Goal: Information Seeking & Learning: Check status

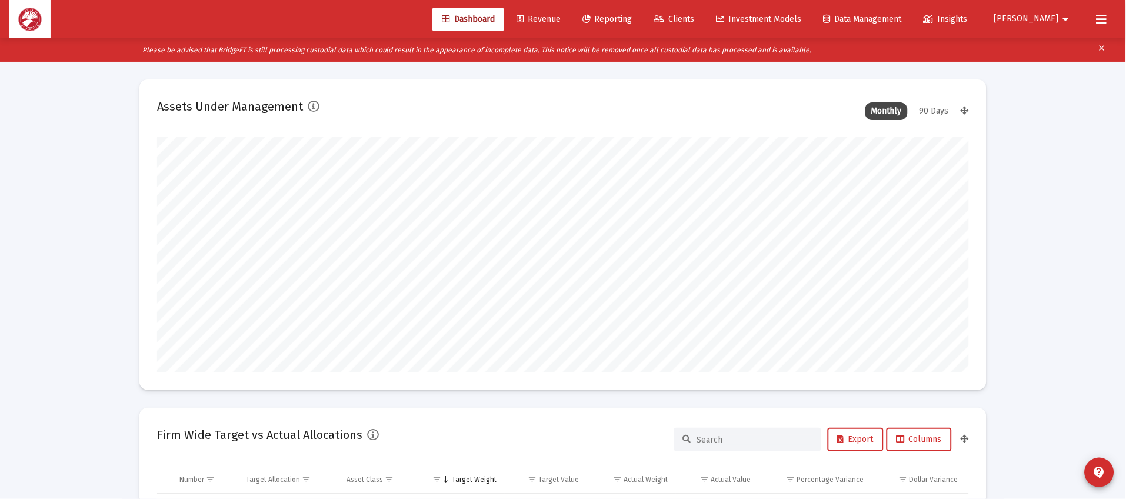
scroll to position [235, 437]
type input "[DATE]"
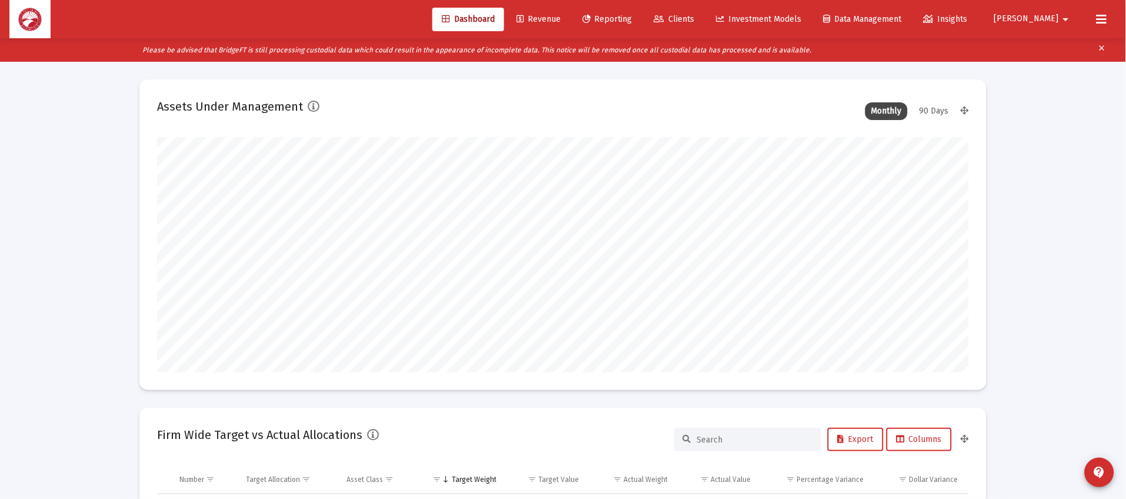
click at [695, 17] on span "Clients" at bounding box center [674, 19] width 41 height 10
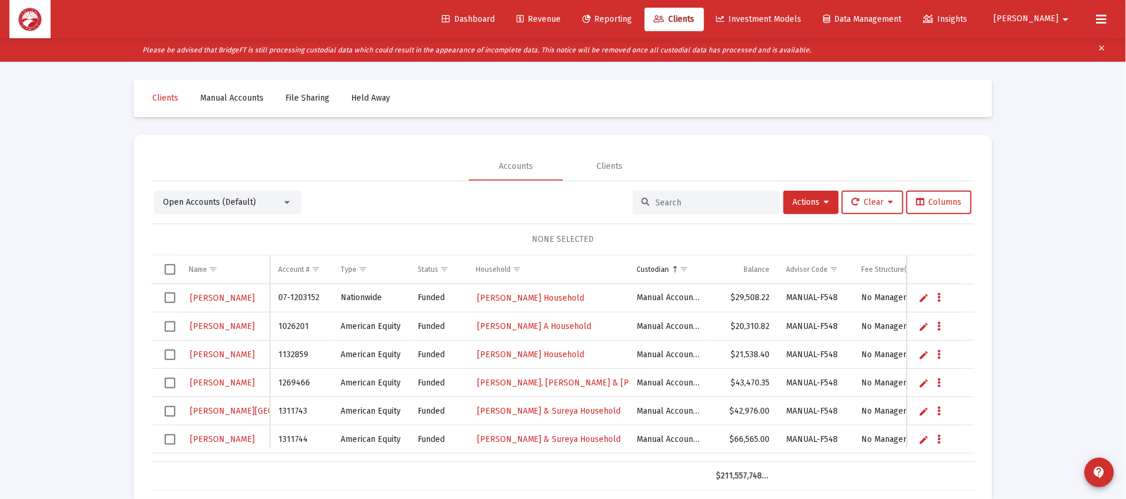
click at [705, 198] on input at bounding box center [713, 203] width 115 height 10
type input "servis"
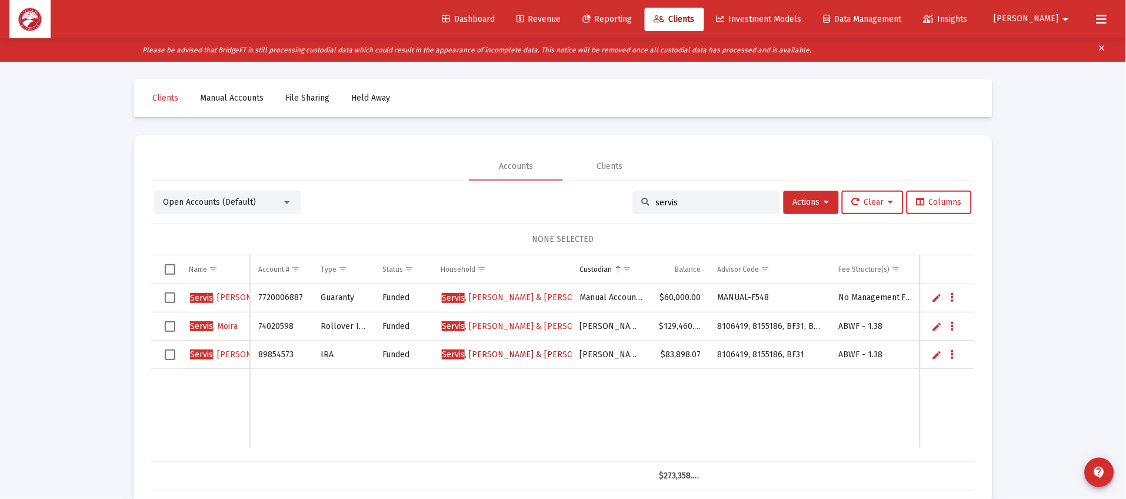
click at [521, 357] on span "[PERSON_NAME] & [PERSON_NAME] Household" at bounding box center [547, 354] width 210 height 10
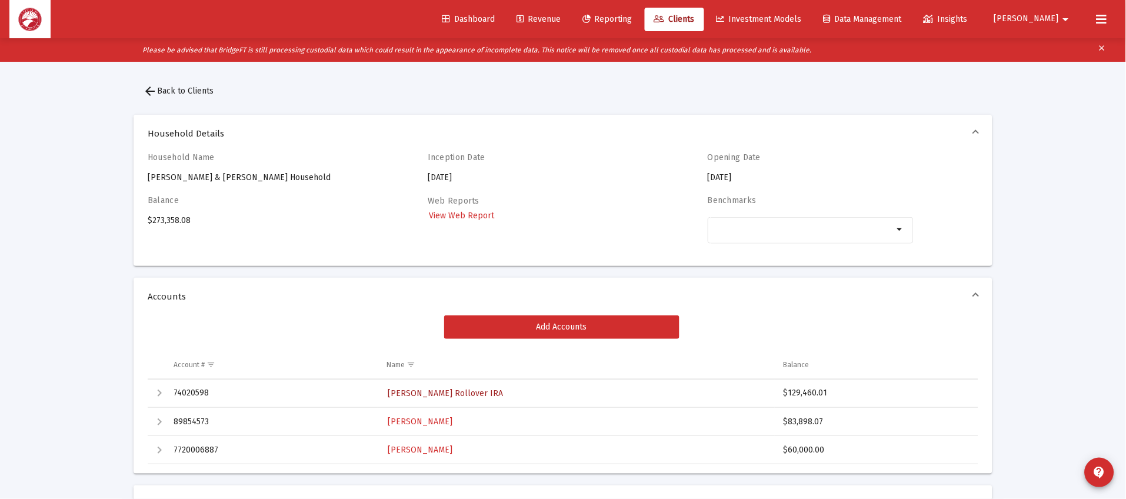
click at [464, 395] on span "[PERSON_NAME] Rollover IRA" at bounding box center [445, 393] width 115 height 10
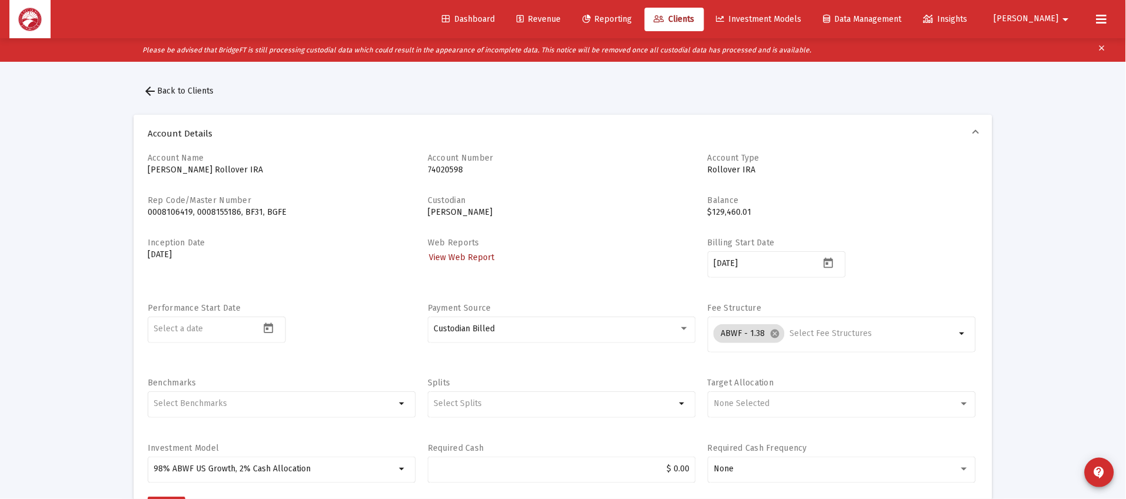
click at [444, 262] on link "View Web Report" at bounding box center [462, 257] width 68 height 17
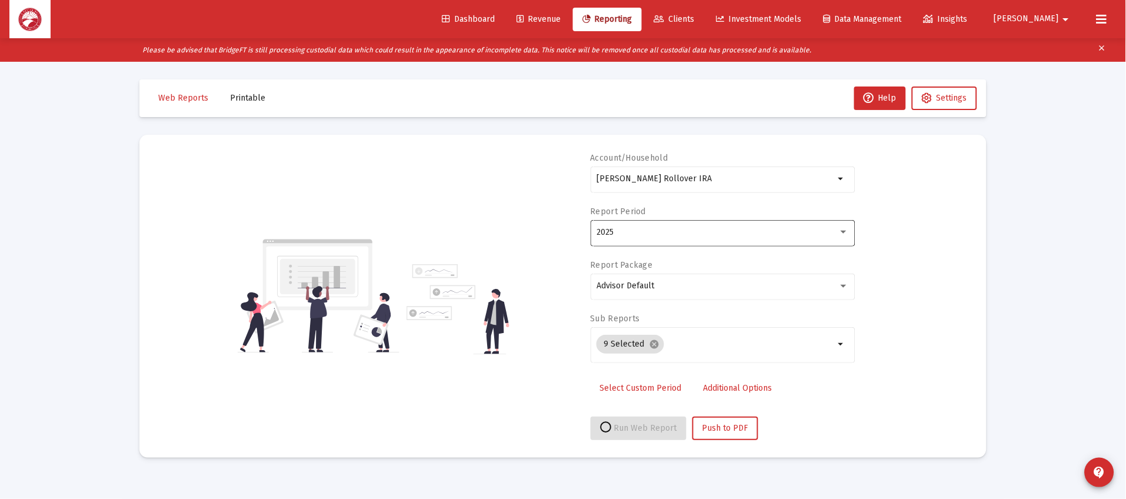
click at [658, 224] on div "2025" at bounding box center [723, 232] width 252 height 29
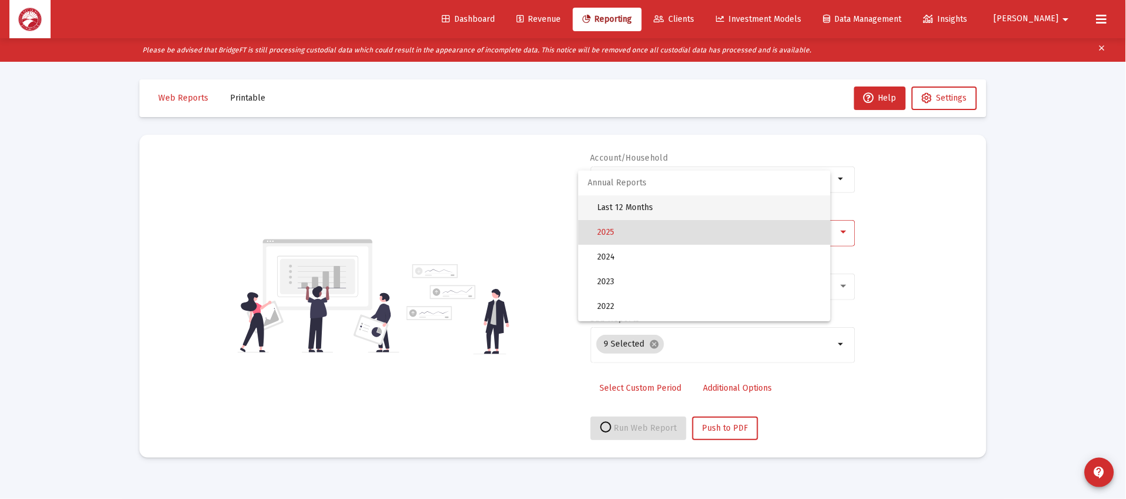
click at [688, 198] on span "Last 12 Months" at bounding box center [709, 207] width 224 height 25
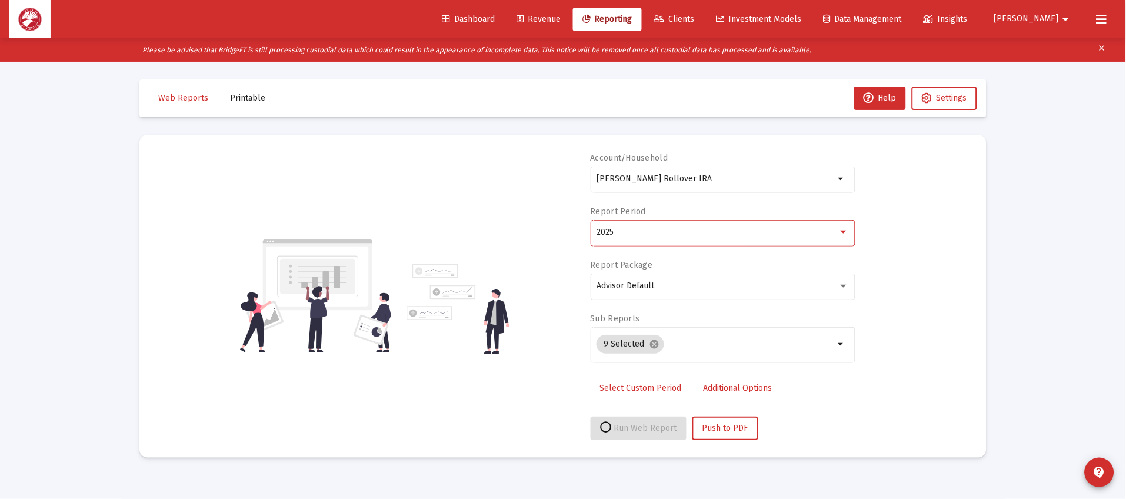
select select "View all"
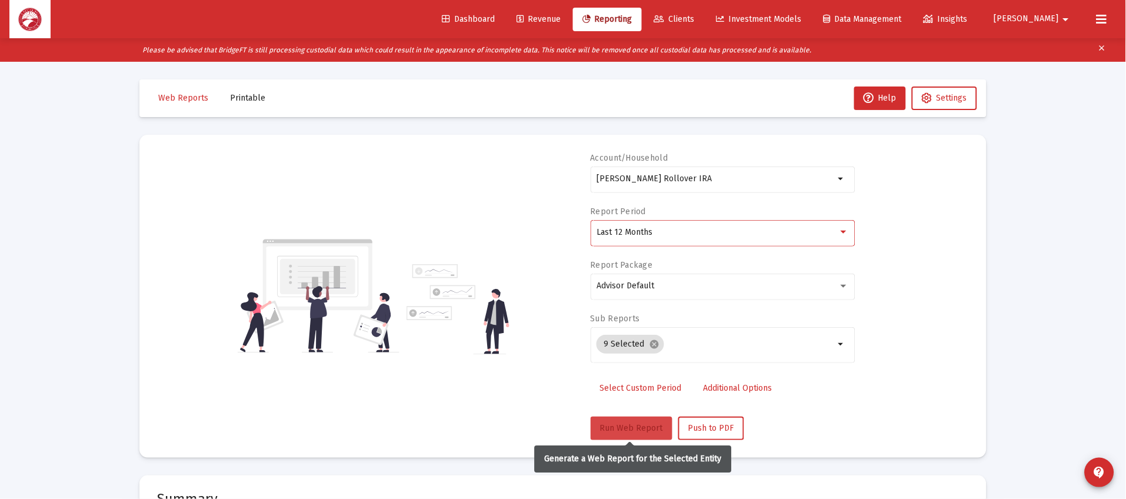
click at [618, 424] on span "Run Web Report" at bounding box center [631, 428] width 63 height 10
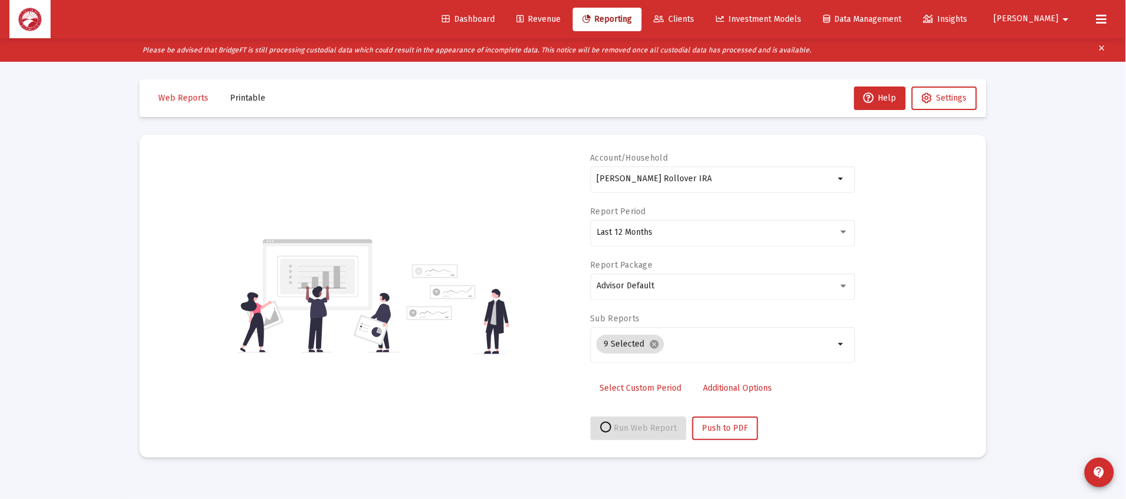
select select "View all"
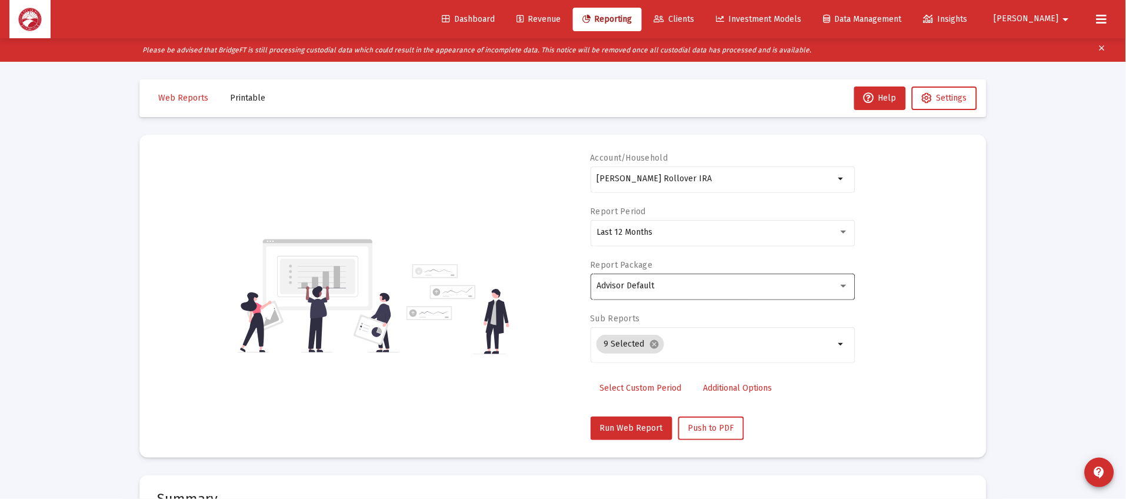
scroll to position [441, 0]
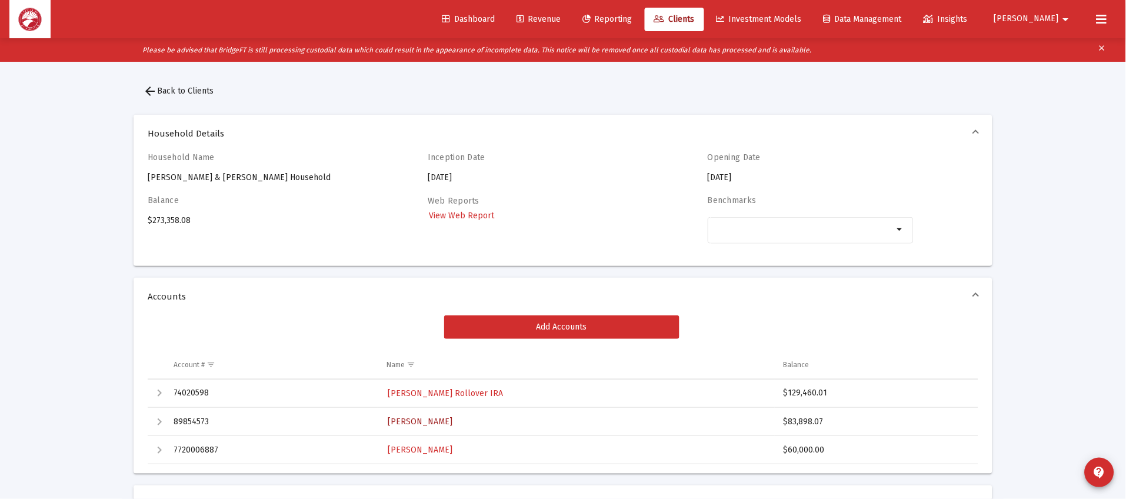
click at [431, 424] on span "[PERSON_NAME]" at bounding box center [420, 422] width 65 height 10
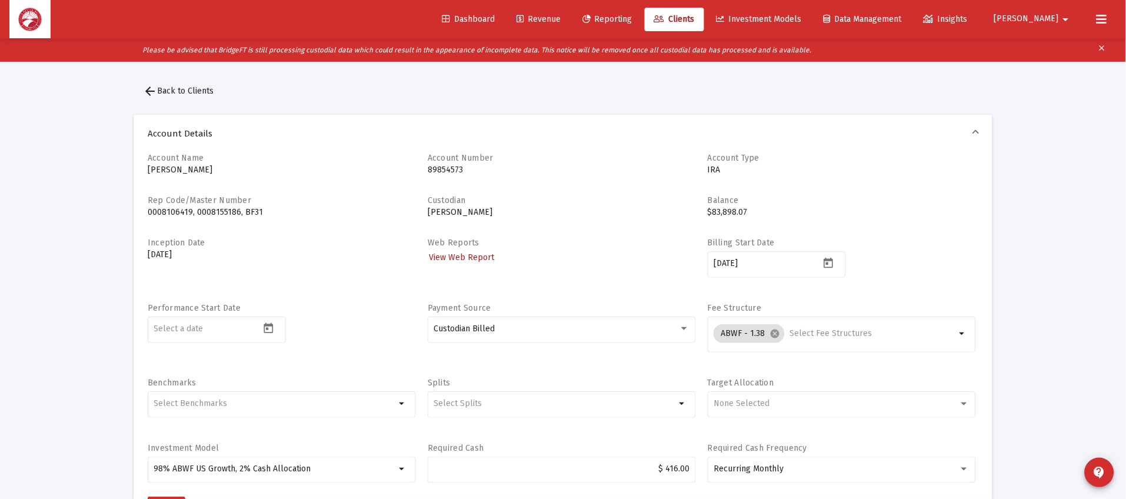
click at [468, 259] on span "View Web Report" at bounding box center [461, 257] width 65 height 10
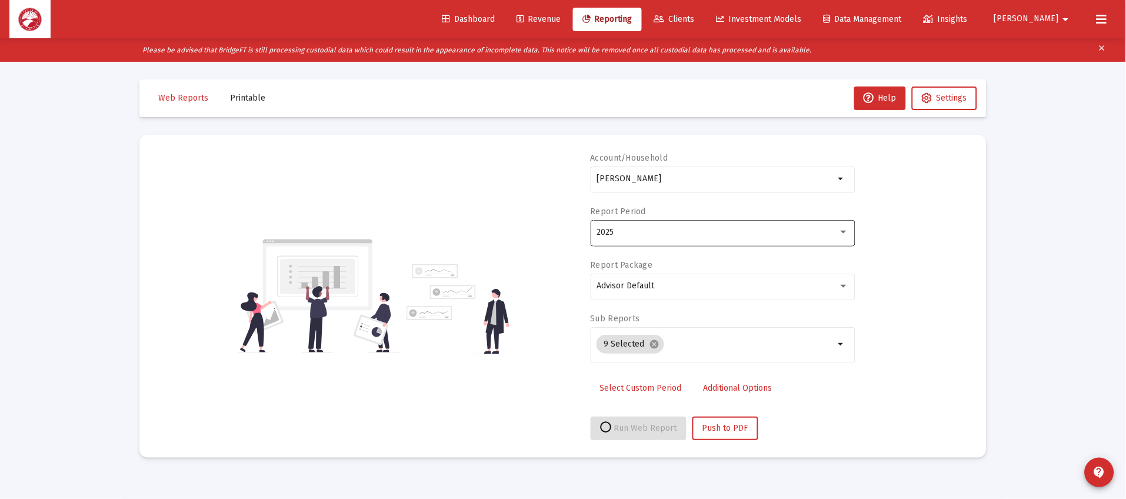
click at [675, 227] on div "2025" at bounding box center [723, 232] width 252 height 29
select select "View all"
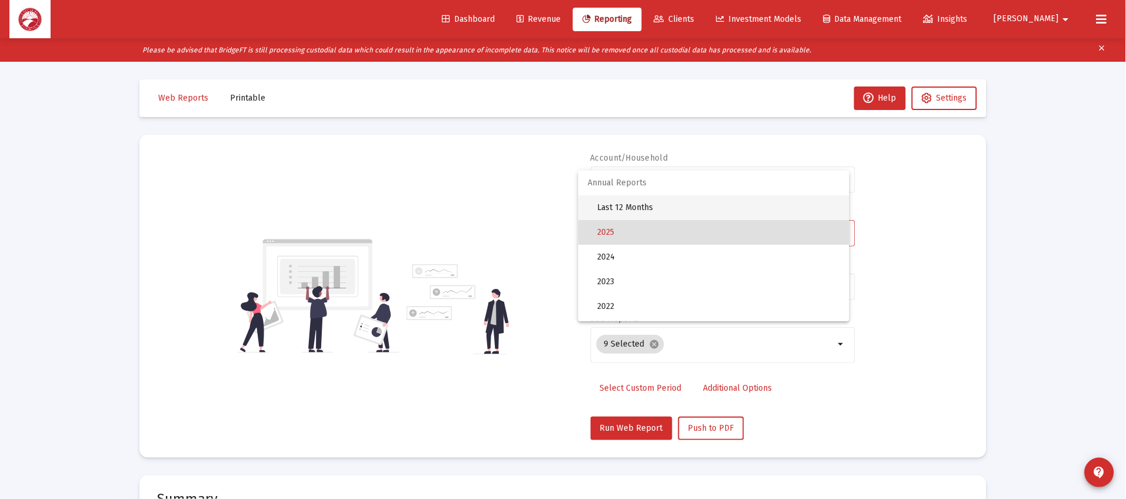
click at [668, 204] on span "Last 12 Months" at bounding box center [718, 207] width 243 height 25
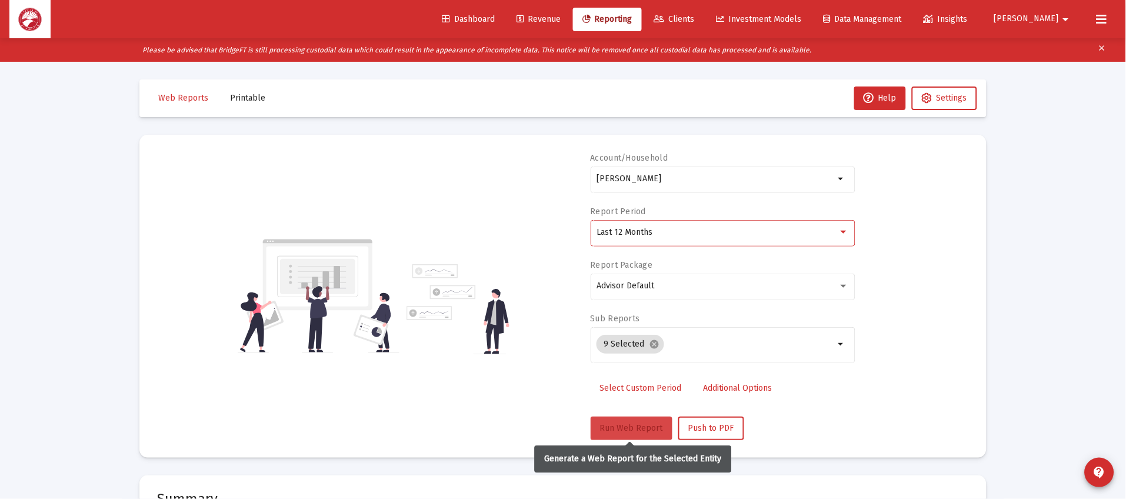
click at [592, 423] on button "Run Web Report" at bounding box center [632, 429] width 82 height 24
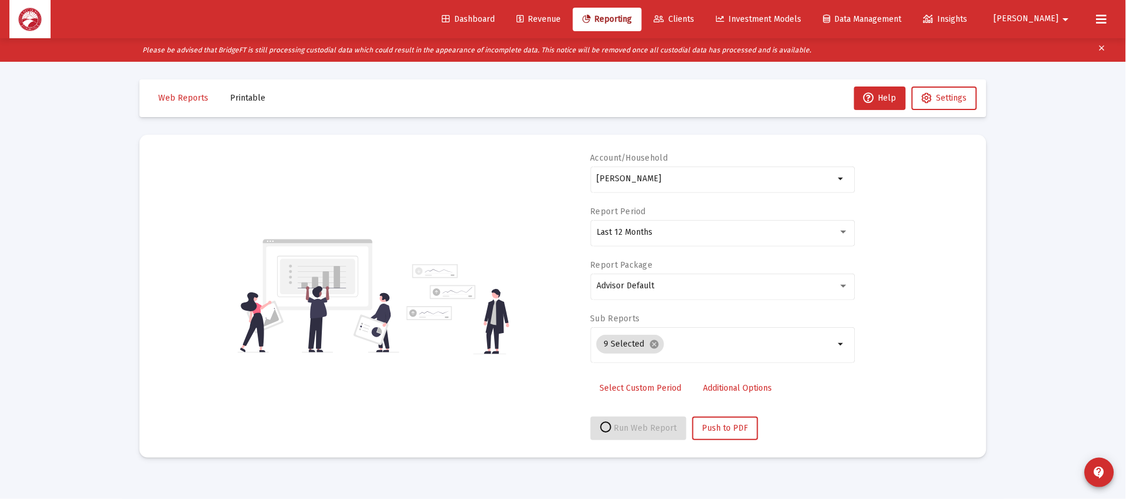
select select "View all"
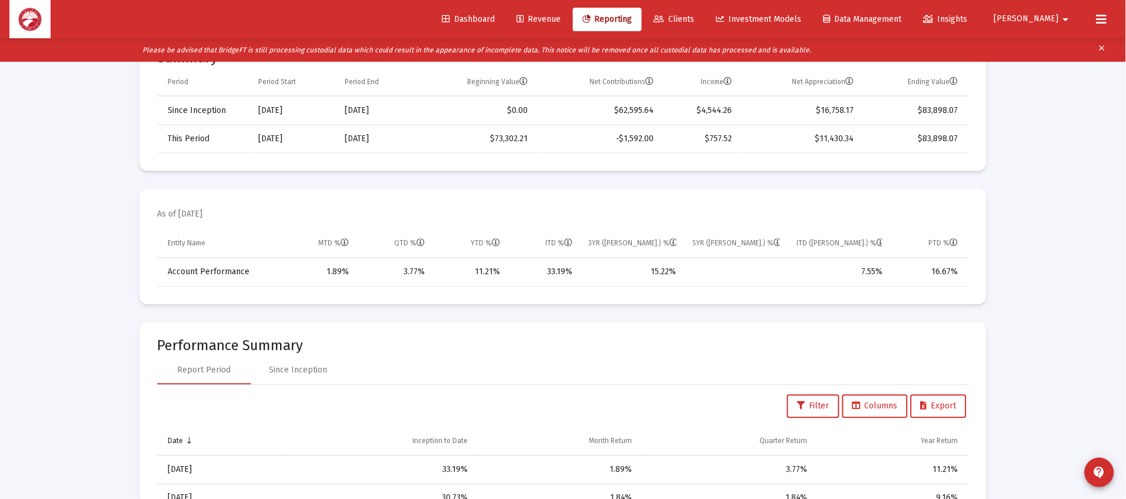
scroll to position [352, 0]
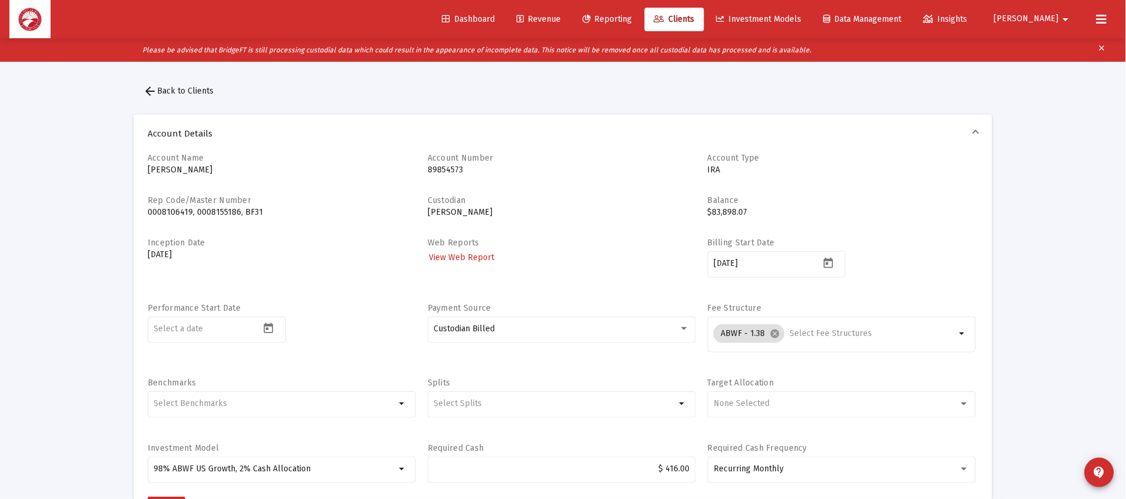
click at [1103, 46] on mat-icon "clear" at bounding box center [1102, 50] width 9 height 18
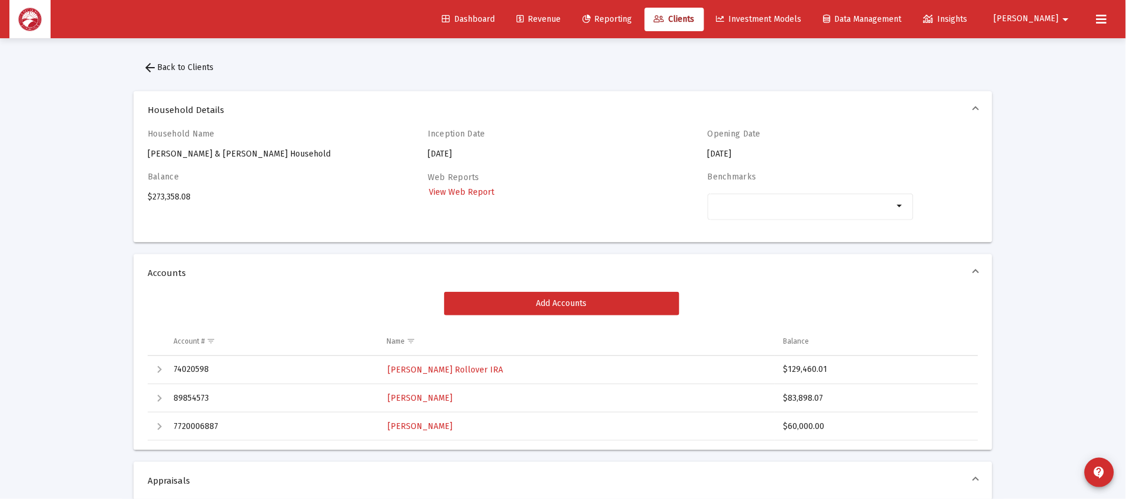
click at [426, 7] on div "Dashboard Revenue Reporting Clients Investment Models Data Management Insights …" at bounding box center [562, 19] width 1107 height 38
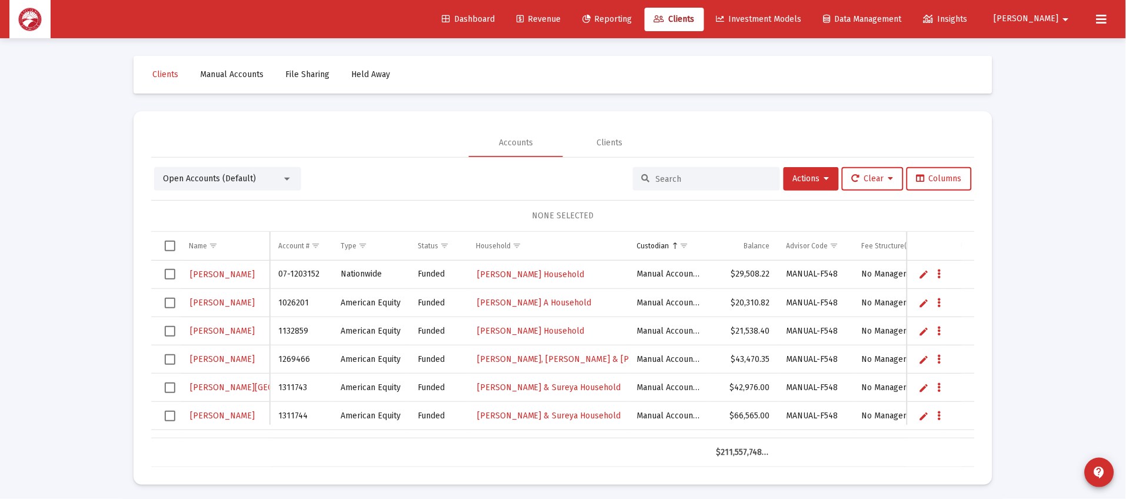
click at [451, 11] on div "Dashboard Revenue Reporting Clients Investment Models Data Management Insights …" at bounding box center [562, 19] width 1107 height 38
click at [375, 119] on mat-card "Accounts Clients Open Accounts (Default) Actions Clear Columns NONE SELECTED Na…" at bounding box center [563, 298] width 859 height 374
click at [686, 176] on input at bounding box center [713, 179] width 115 height 10
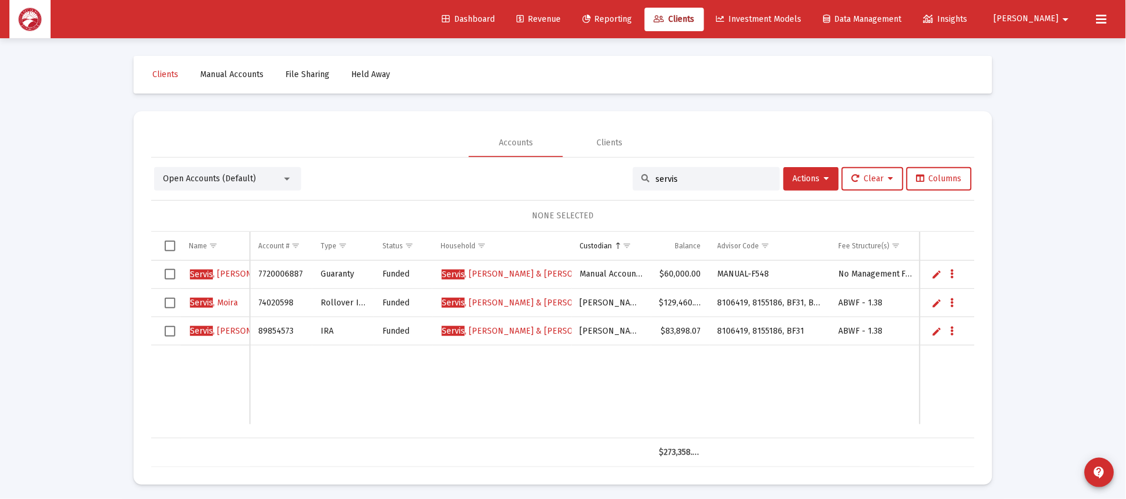
click at [372, 399] on td "Data grid" at bounding box center [343, 384] width 62 height 79
click at [695, 16] on span "Clients" at bounding box center [674, 19] width 41 height 10
click at [665, 18] on icon at bounding box center [659, 19] width 11 height 8
click at [728, 184] on div "servis" at bounding box center [706, 179] width 147 height 24
click at [728, 176] on input "servis" at bounding box center [713, 179] width 115 height 10
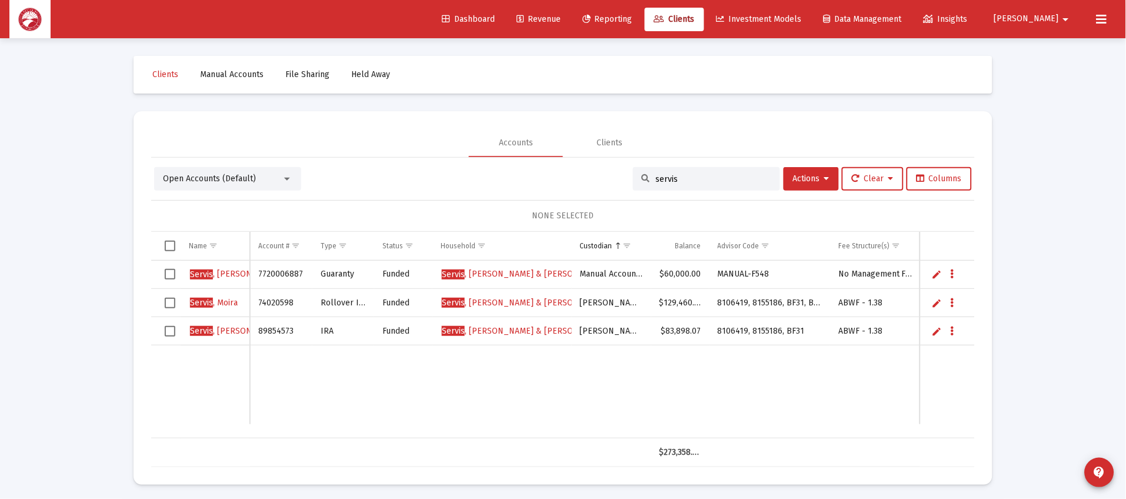
click at [728, 176] on input "servis" at bounding box center [713, 179] width 115 height 10
type input "[PERSON_NAME]"
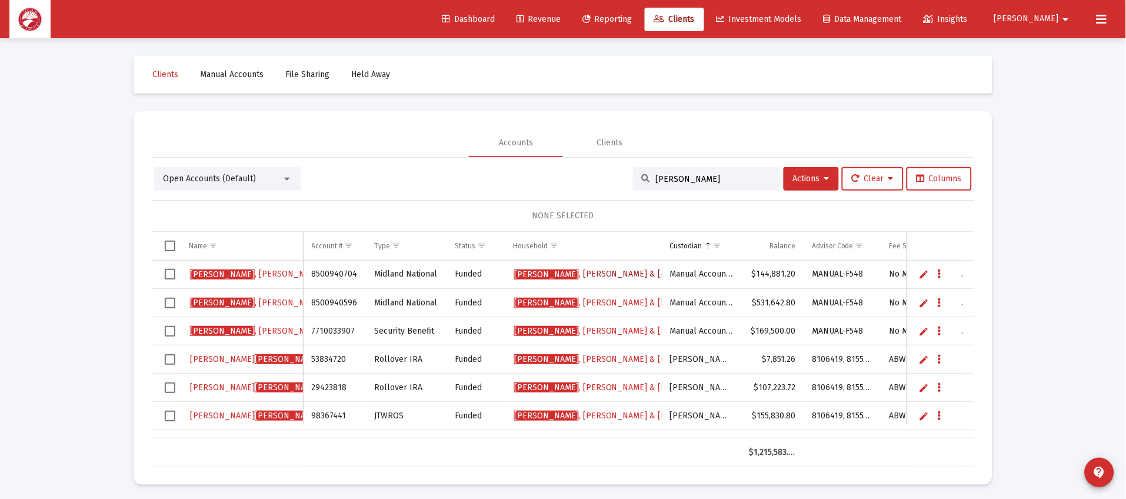
click at [600, 275] on span "[PERSON_NAME] & [PERSON_NAME] Household" at bounding box center [640, 274] width 252 height 10
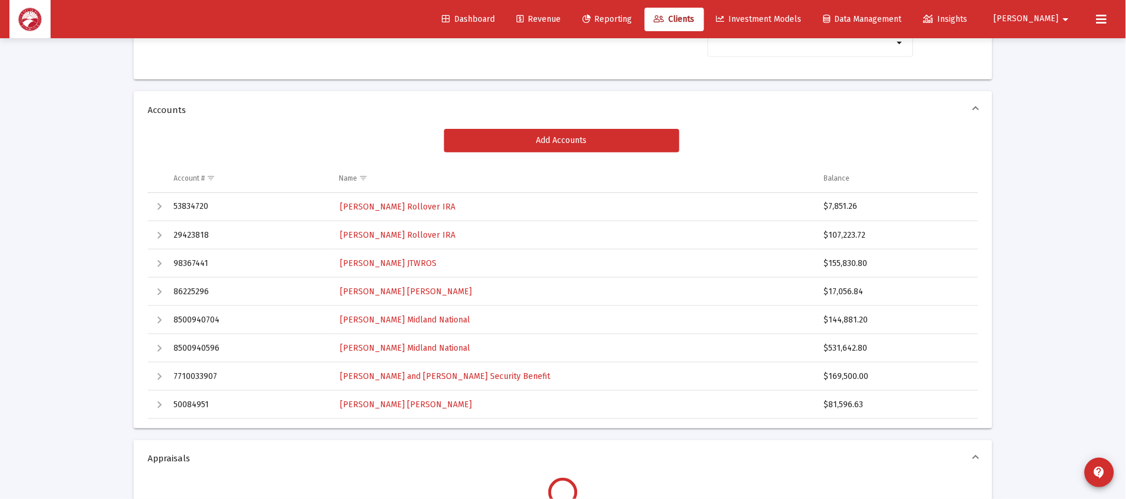
scroll to position [176, 0]
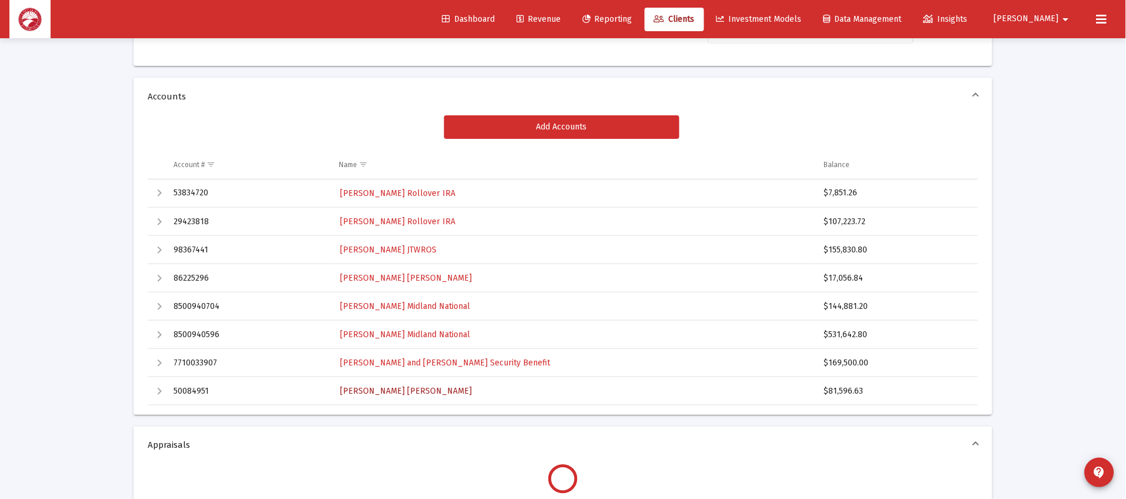
click at [407, 389] on span "[PERSON_NAME] [PERSON_NAME]" at bounding box center [406, 391] width 132 height 10
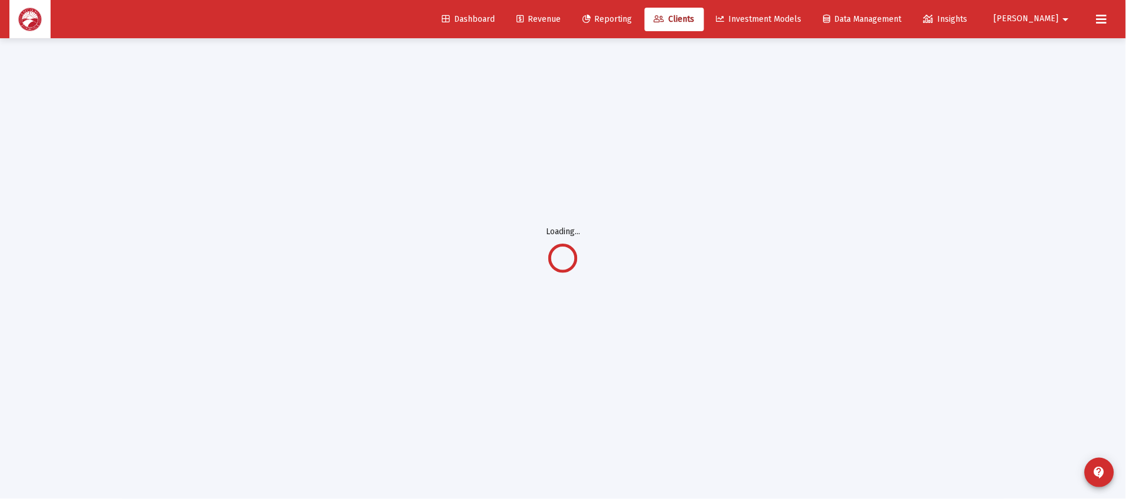
scroll to position [38, 0]
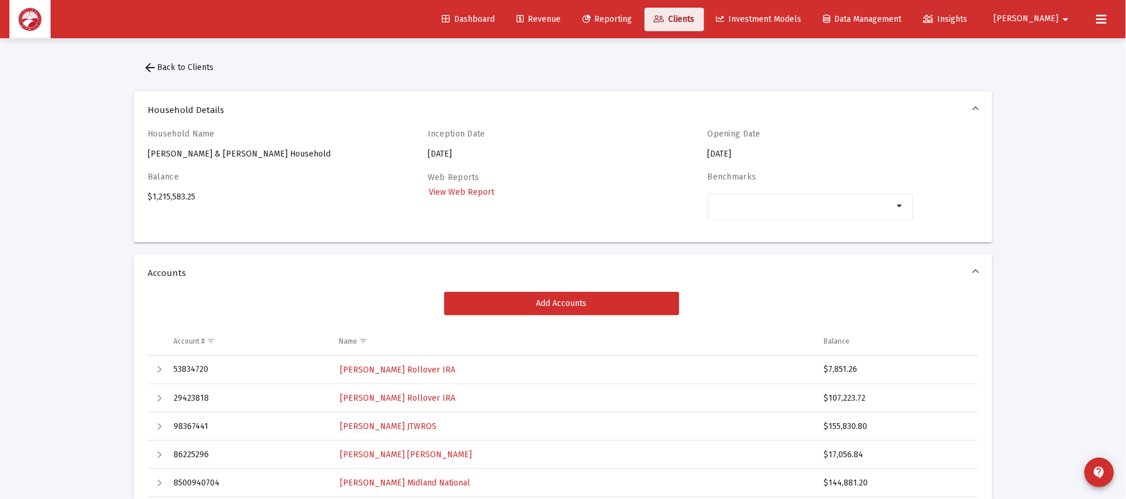
click at [695, 18] on span "Clients" at bounding box center [674, 19] width 41 height 10
click at [695, 15] on span "Clients" at bounding box center [674, 19] width 41 height 10
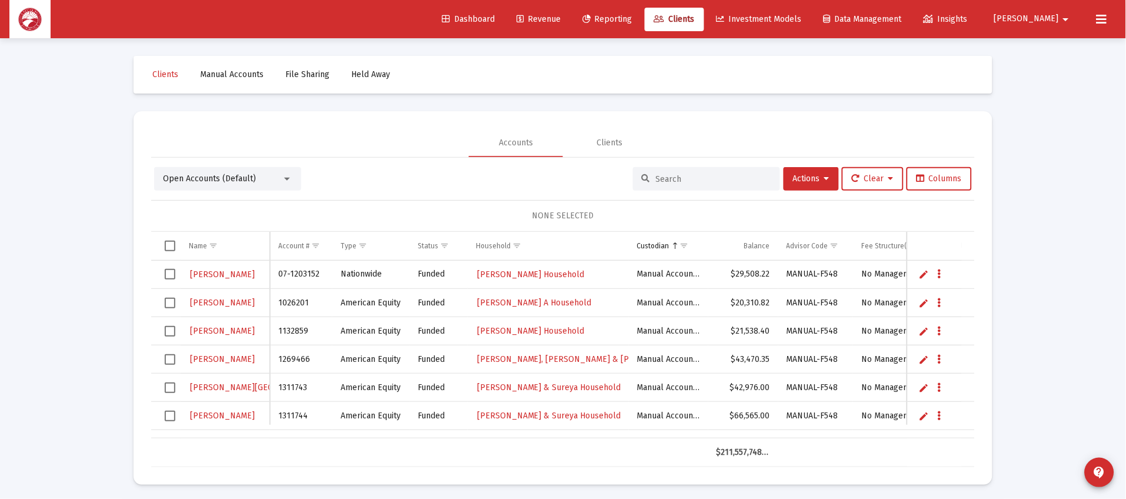
click at [689, 168] on div at bounding box center [706, 179] width 147 height 24
click at [685, 183] on input at bounding box center [713, 179] width 115 height 10
type input "[PERSON_NAME]"
